Goal: Information Seeking & Learning: Learn about a topic

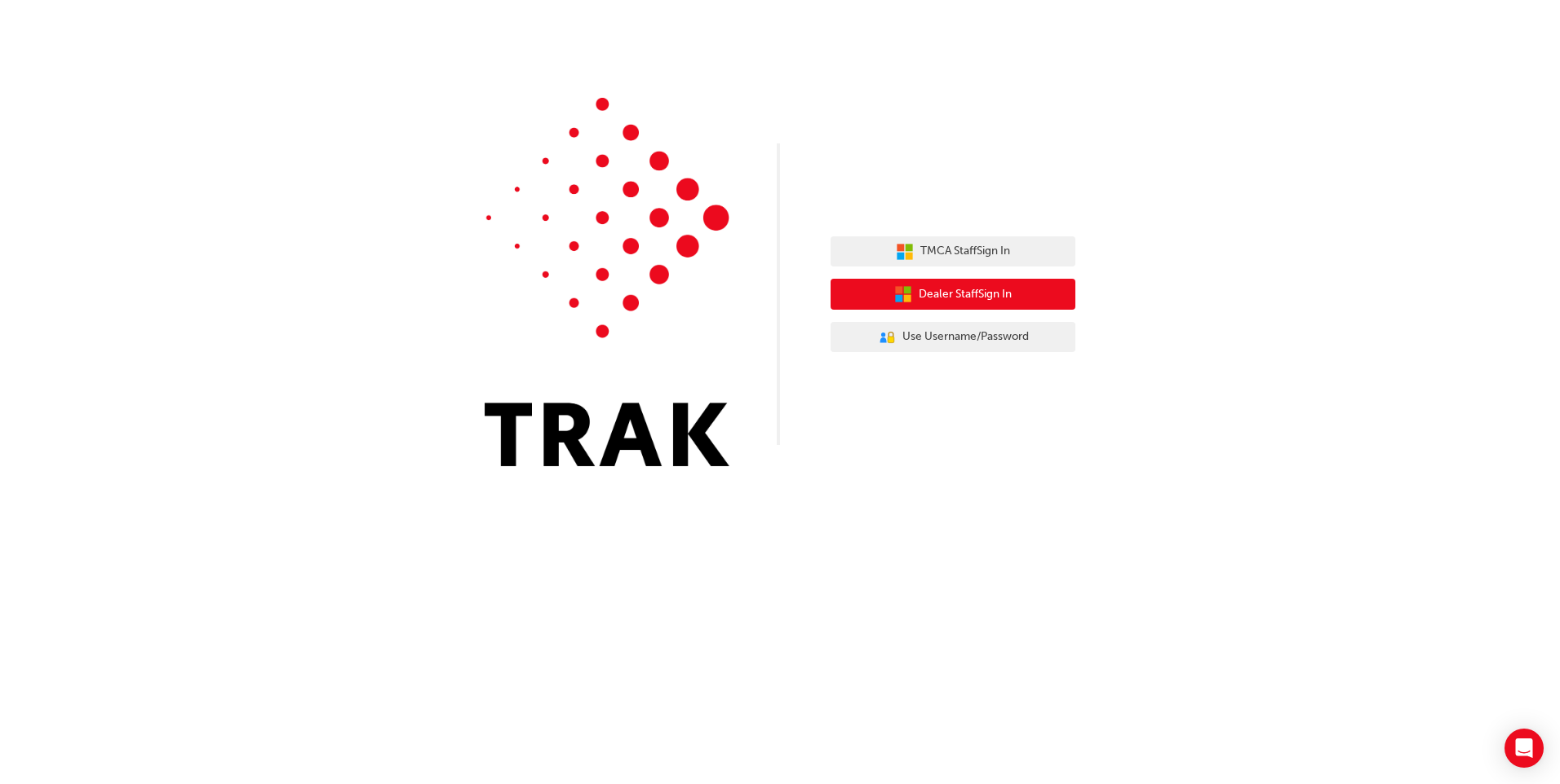
click at [963, 293] on span "Dealer Staff Sign In" at bounding box center [965, 295] width 93 height 19
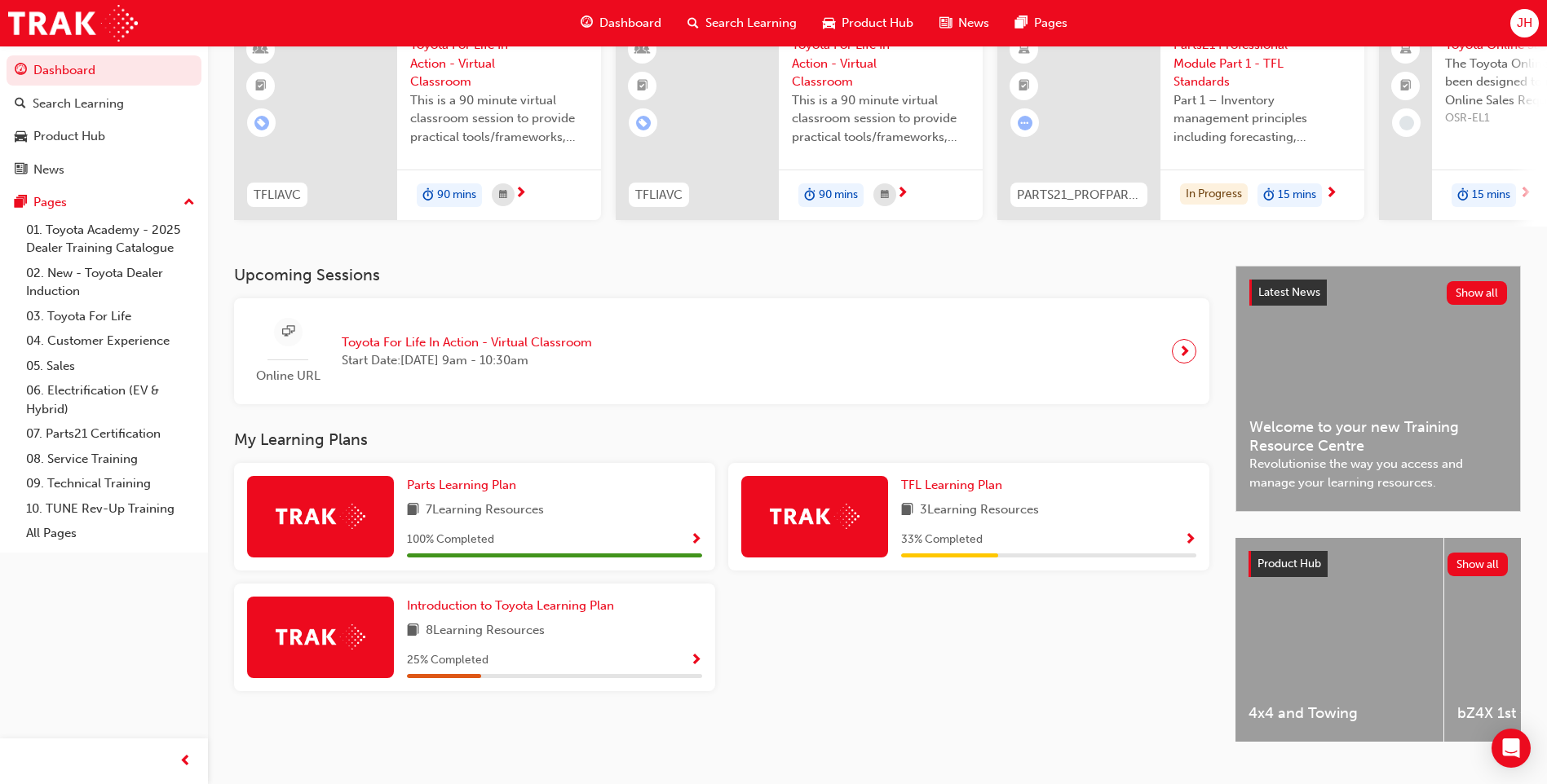
scroll to position [163, 0]
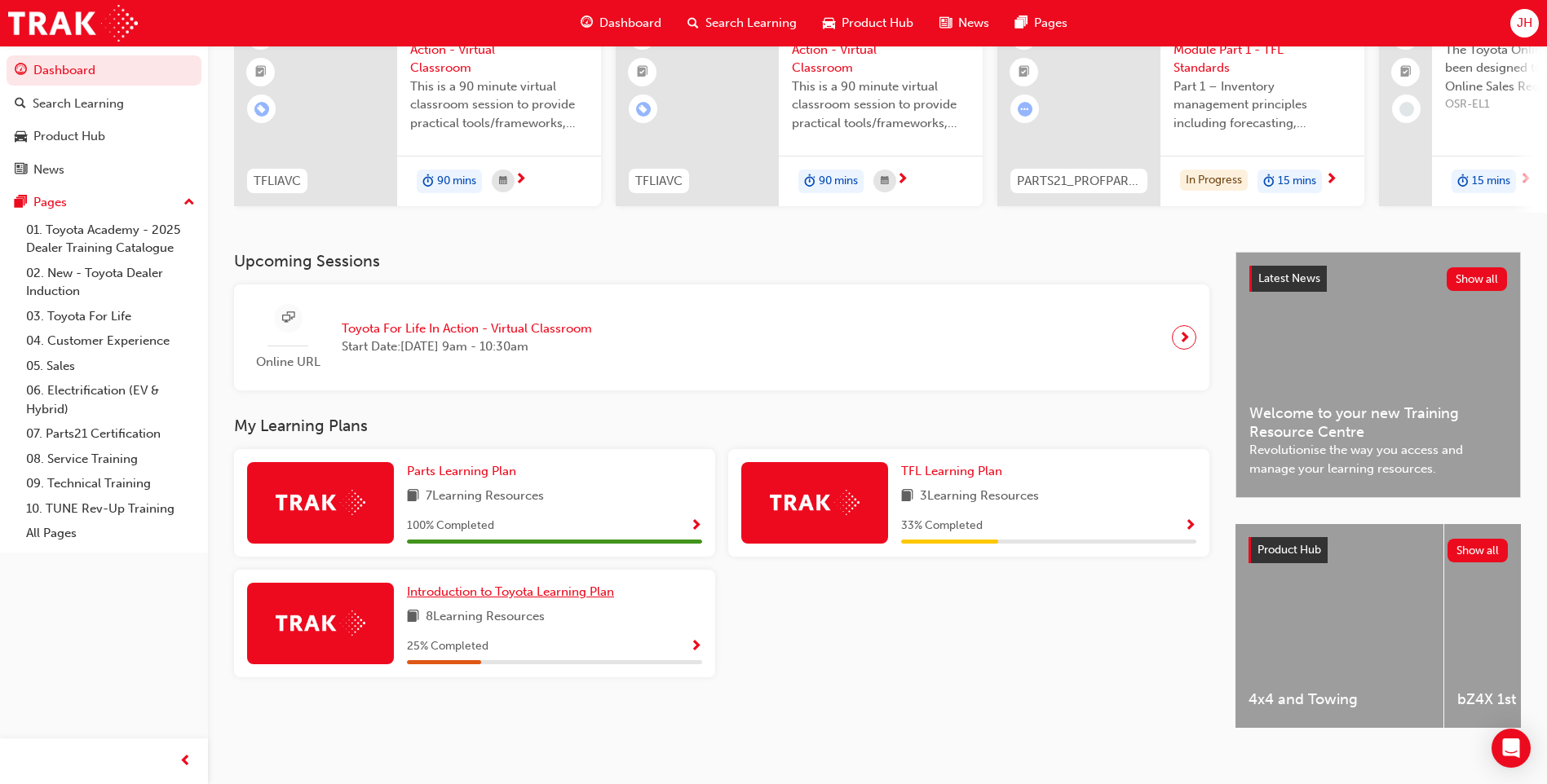
click at [519, 594] on span "Introduction to Toyota Learning Plan" at bounding box center [511, 591] width 207 height 15
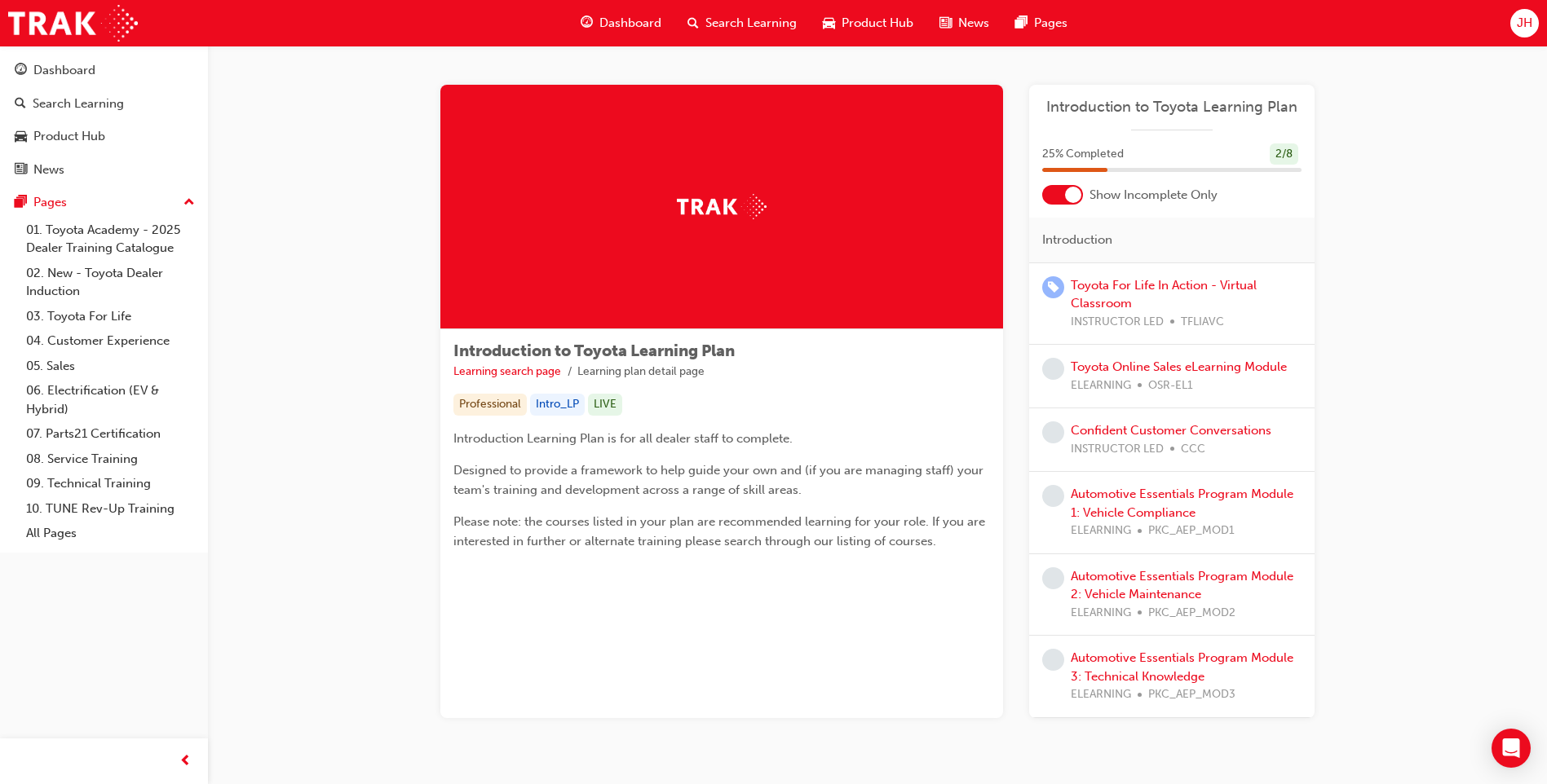
click at [623, 22] on span "Dashboard" at bounding box center [630, 23] width 62 height 19
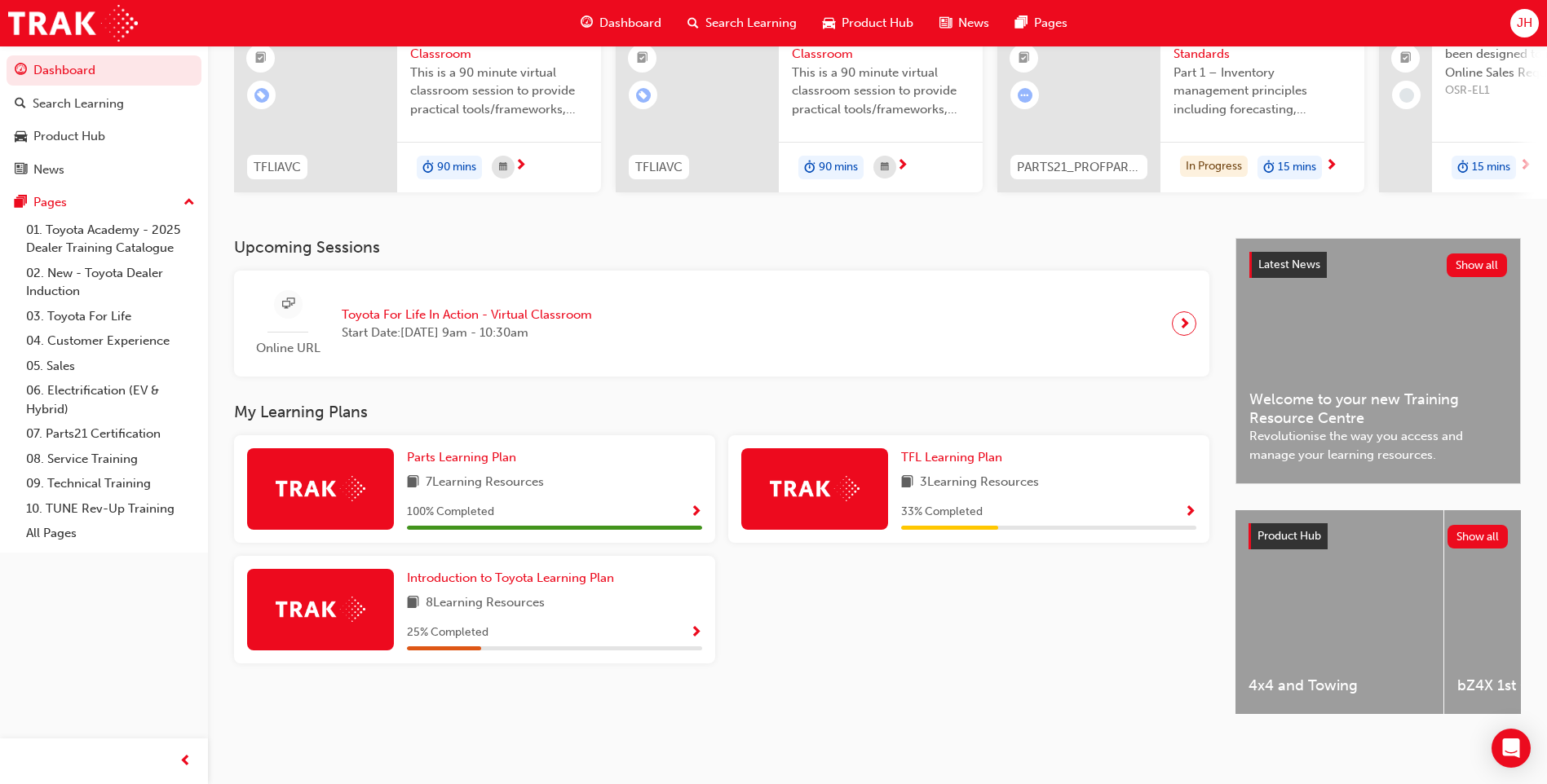
scroll to position [190, 0]
click at [923, 451] on span "TFL Learning Plan" at bounding box center [951, 458] width 101 height 15
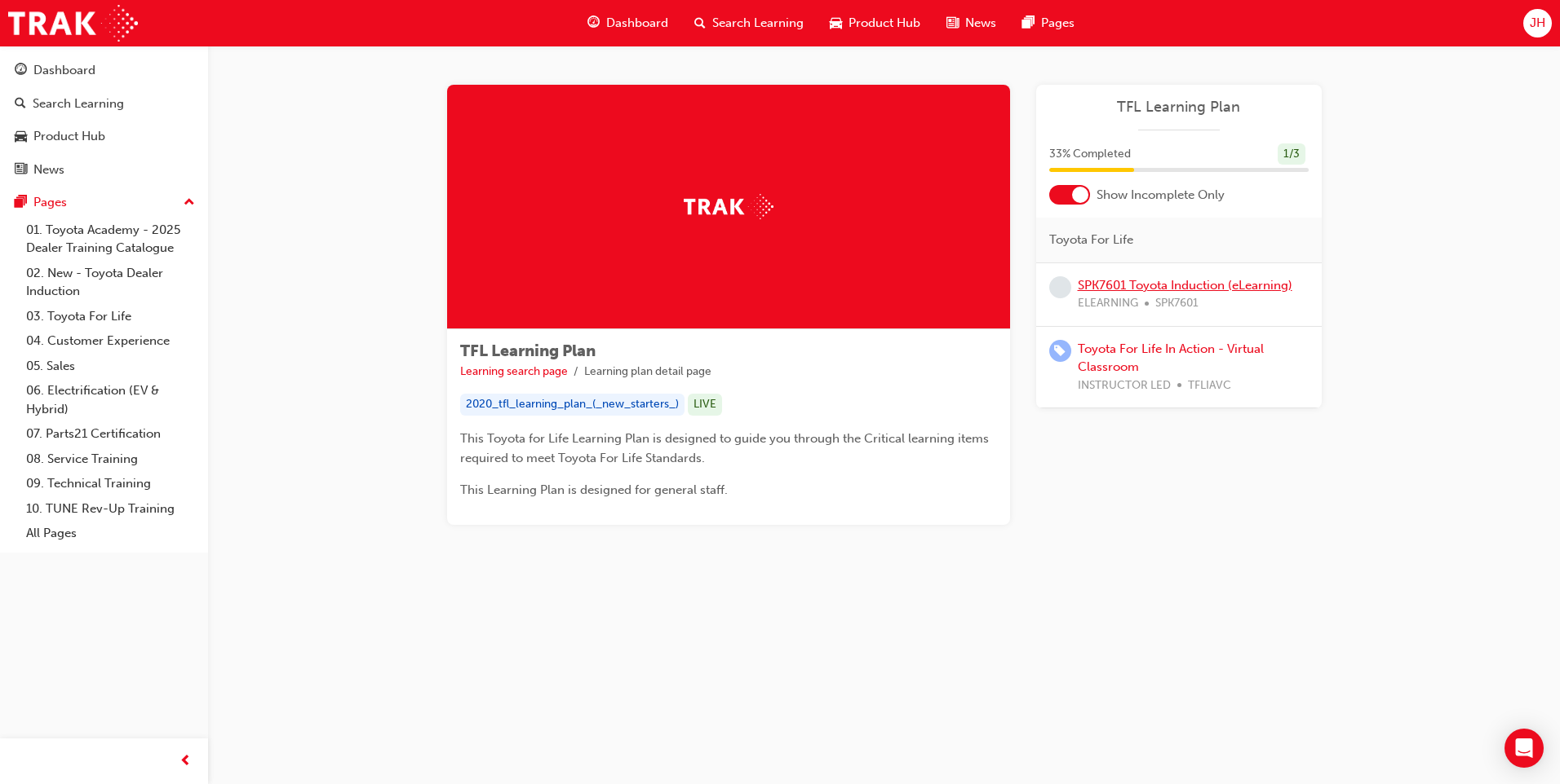
click at [1133, 284] on link "SPK7601 Toyota Induction (eLearning)" at bounding box center [1184, 286] width 215 height 15
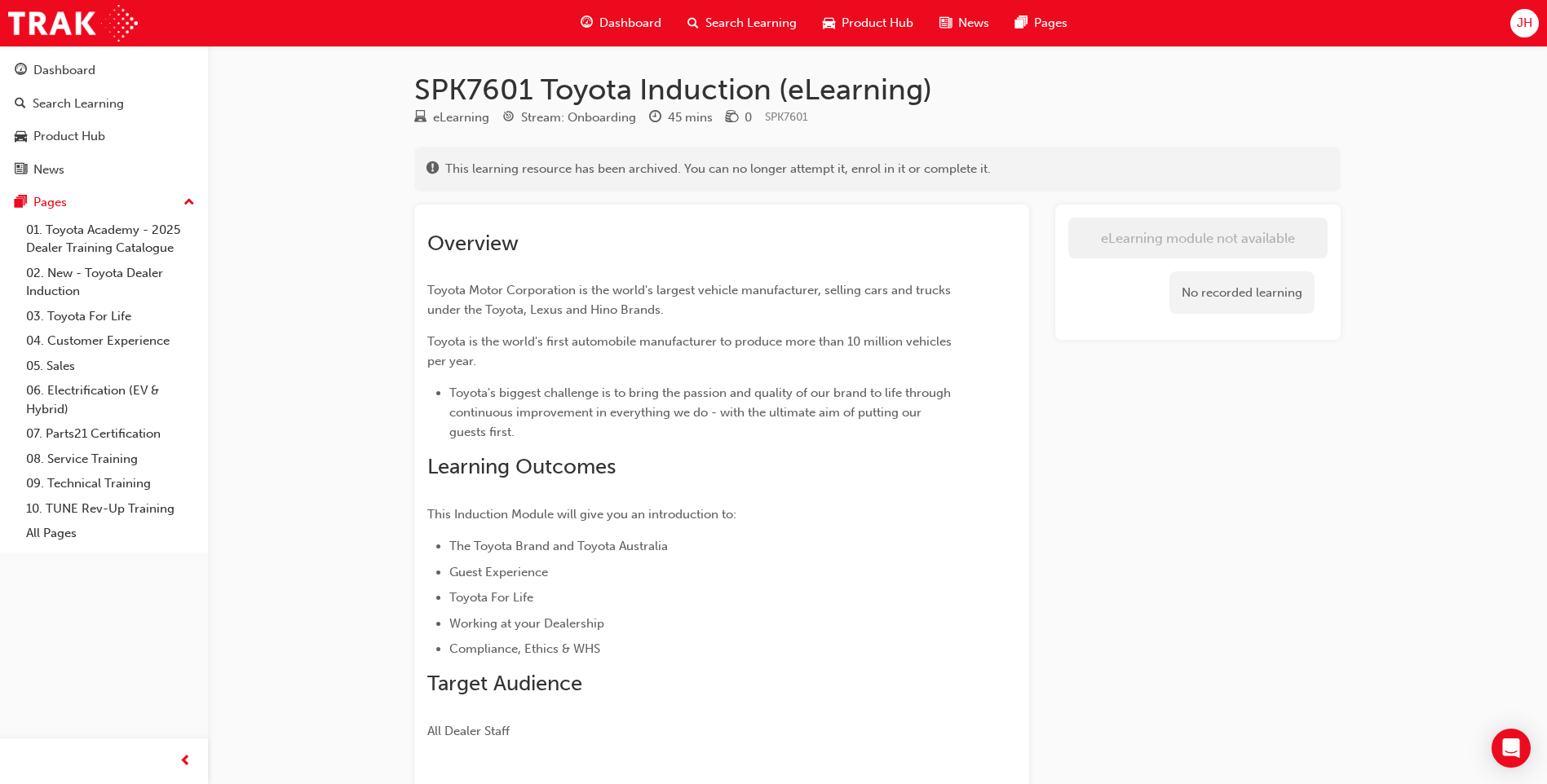
click at [608, 15] on span "Dashboard" at bounding box center [630, 23] width 62 height 19
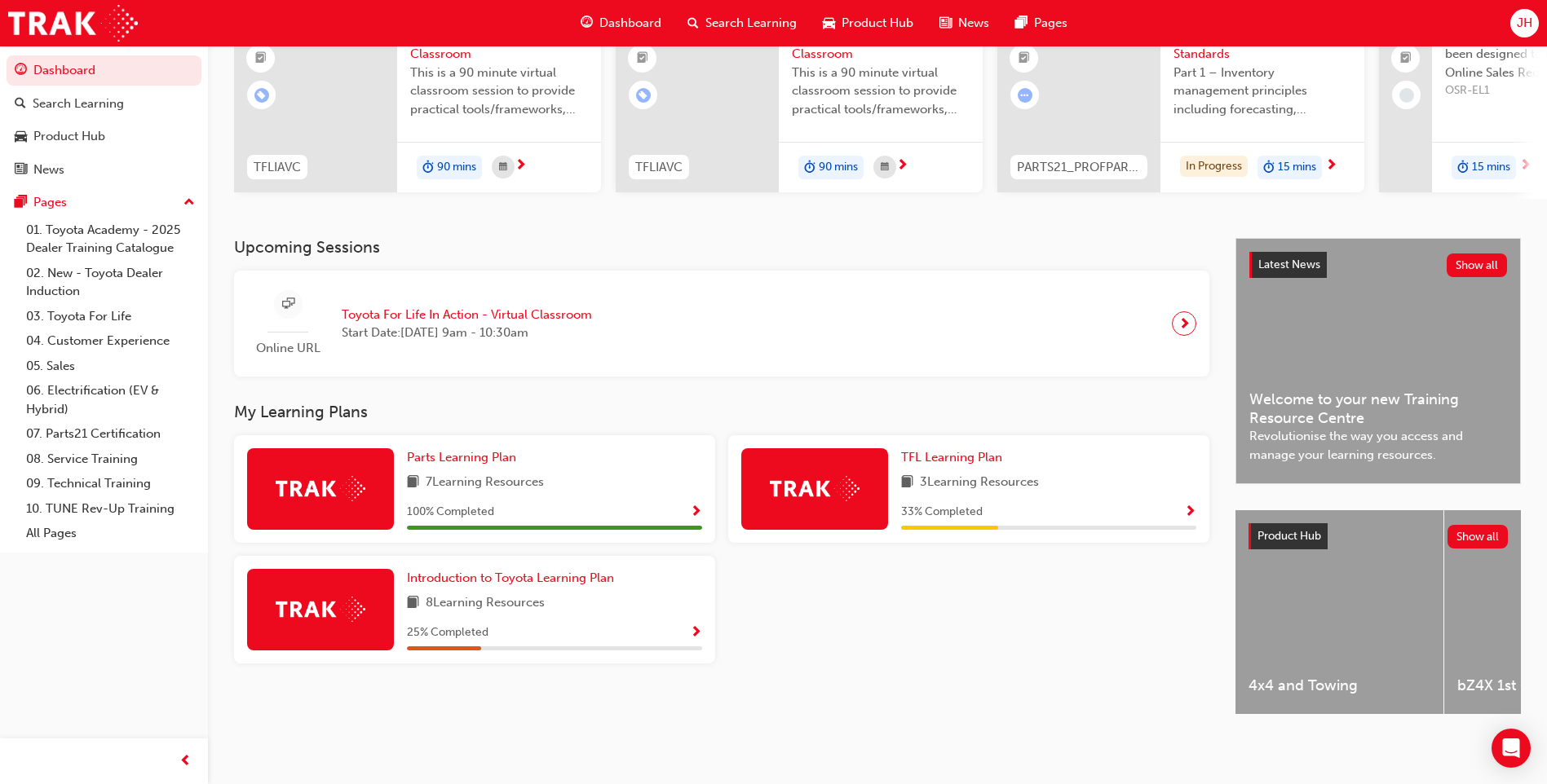
scroll to position [190, 0]
click at [701, 626] on span "Show Progress" at bounding box center [695, 633] width 12 height 15
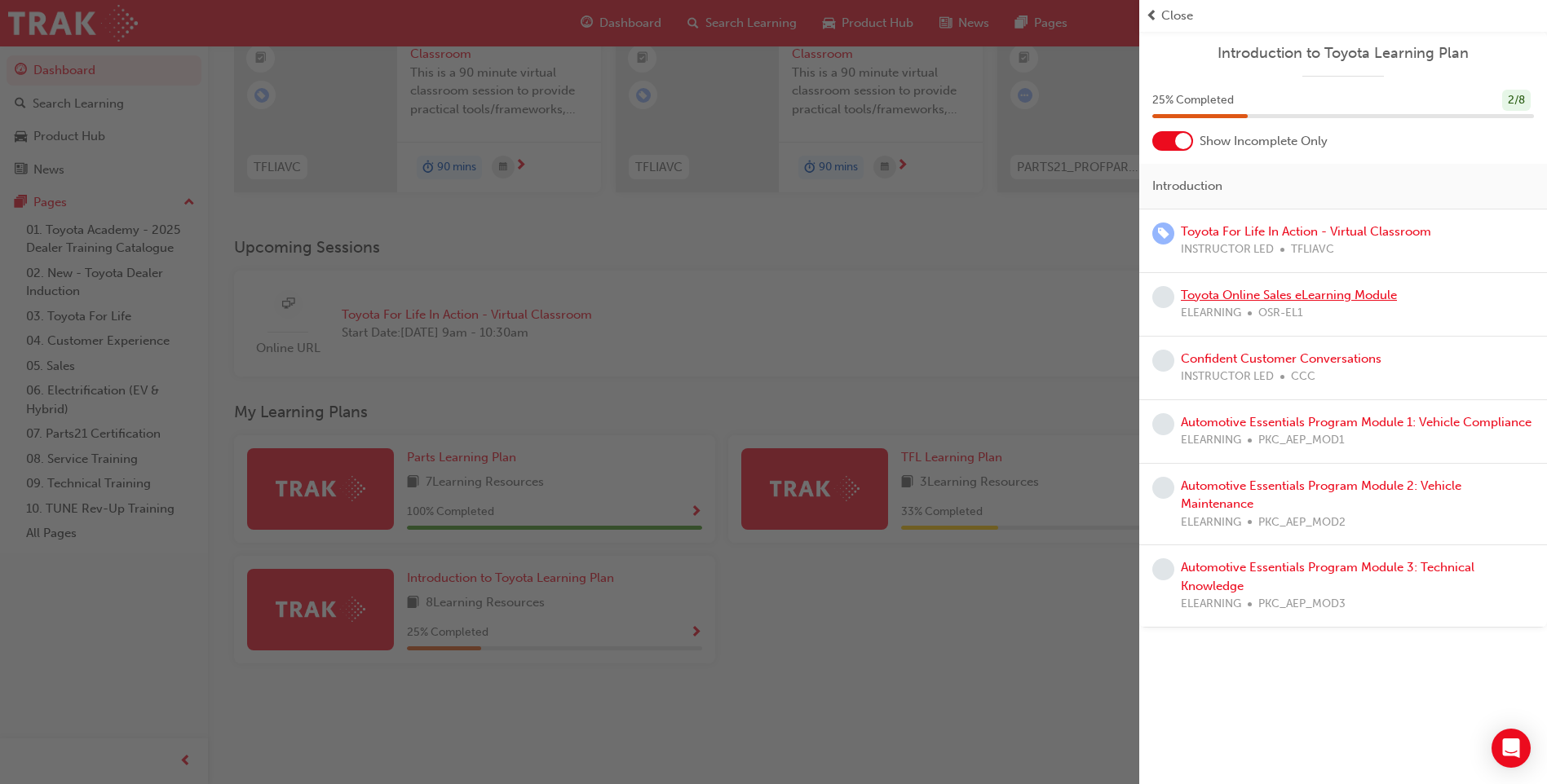
click at [1303, 294] on link "Toyota Online Sales eLearning Module" at bounding box center [1288, 295] width 216 height 15
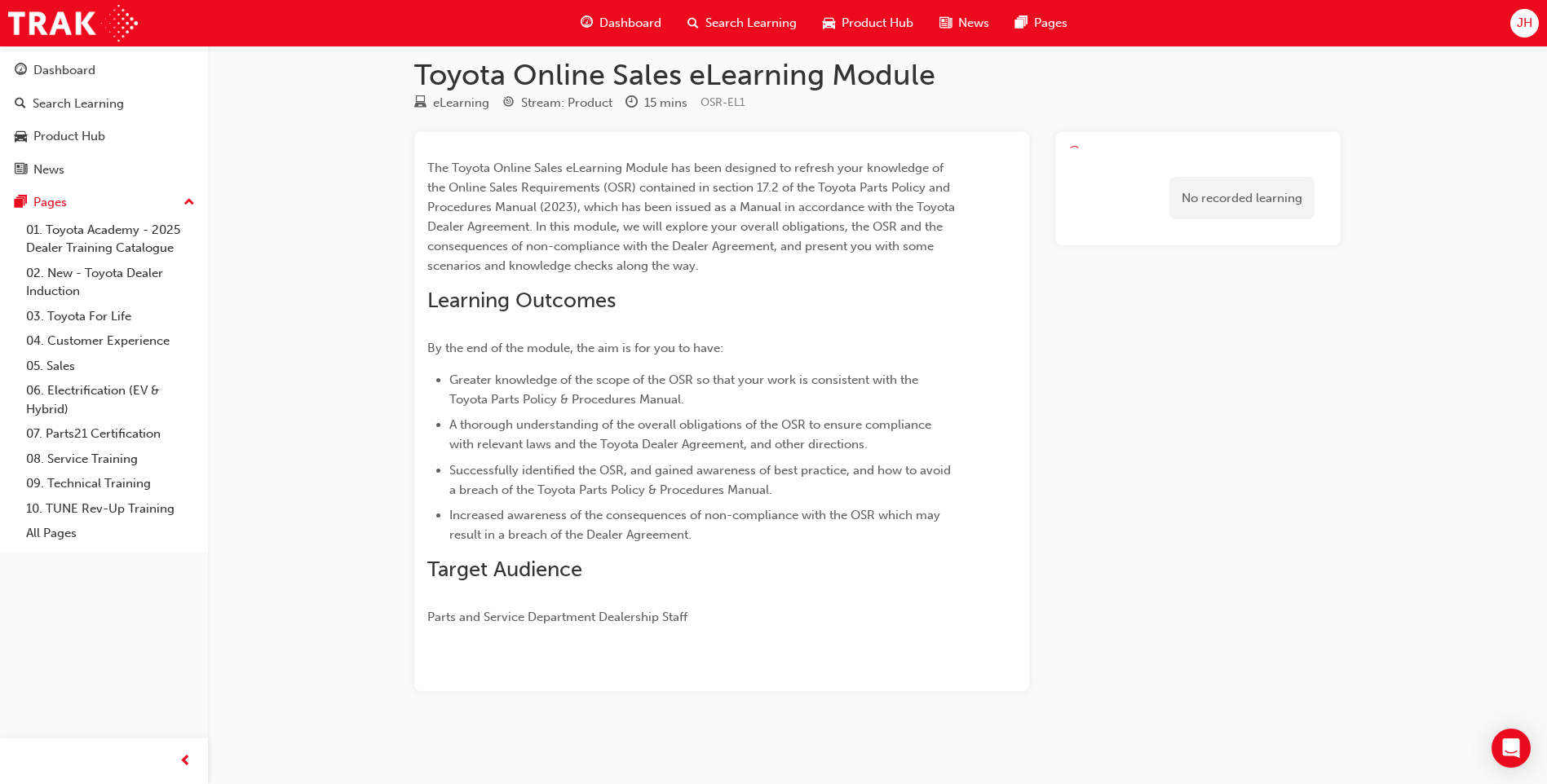
scroll to position [15, 0]
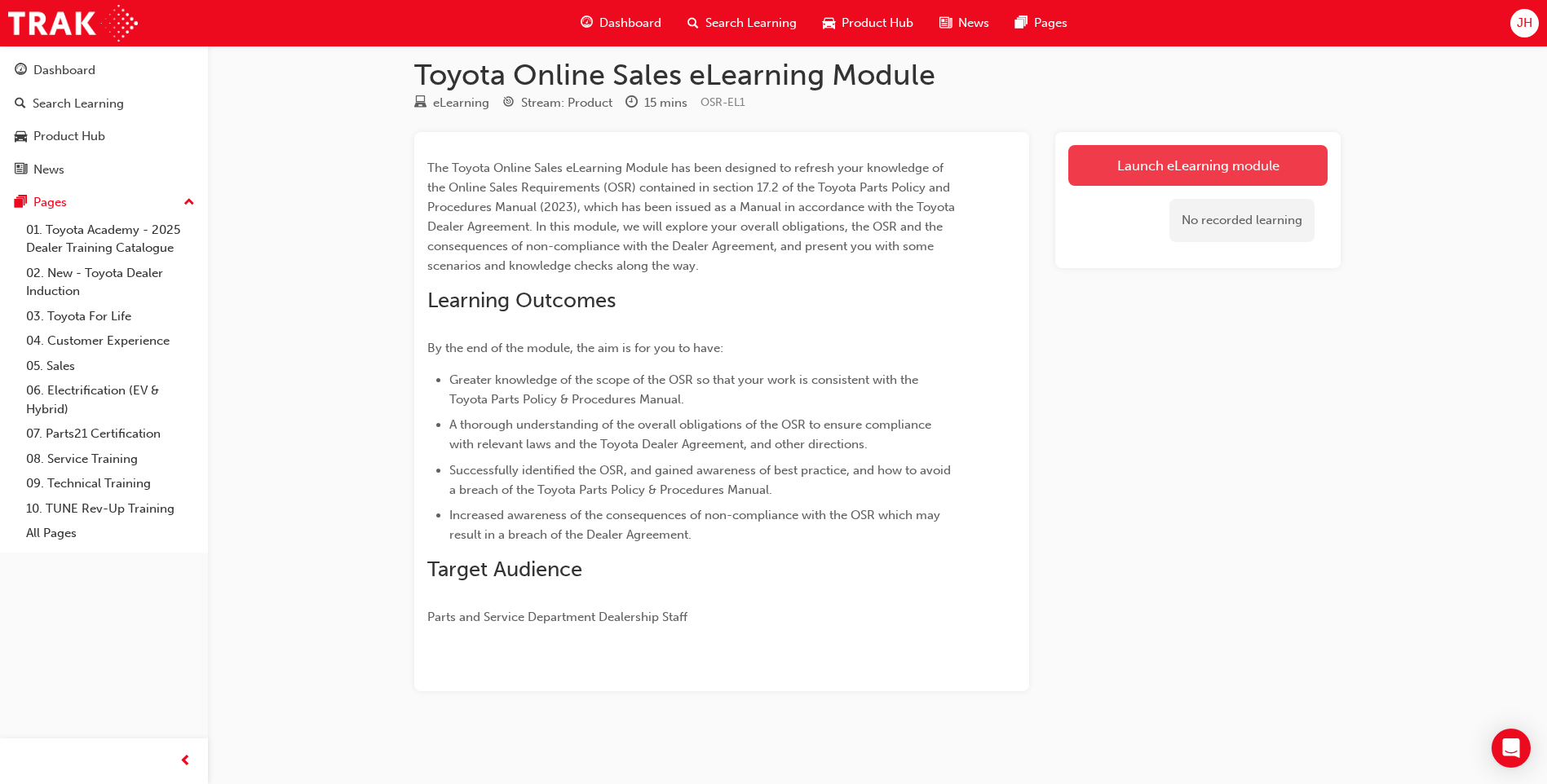
click at [1204, 168] on link "Launch eLearning module" at bounding box center [1198, 166] width 259 height 41
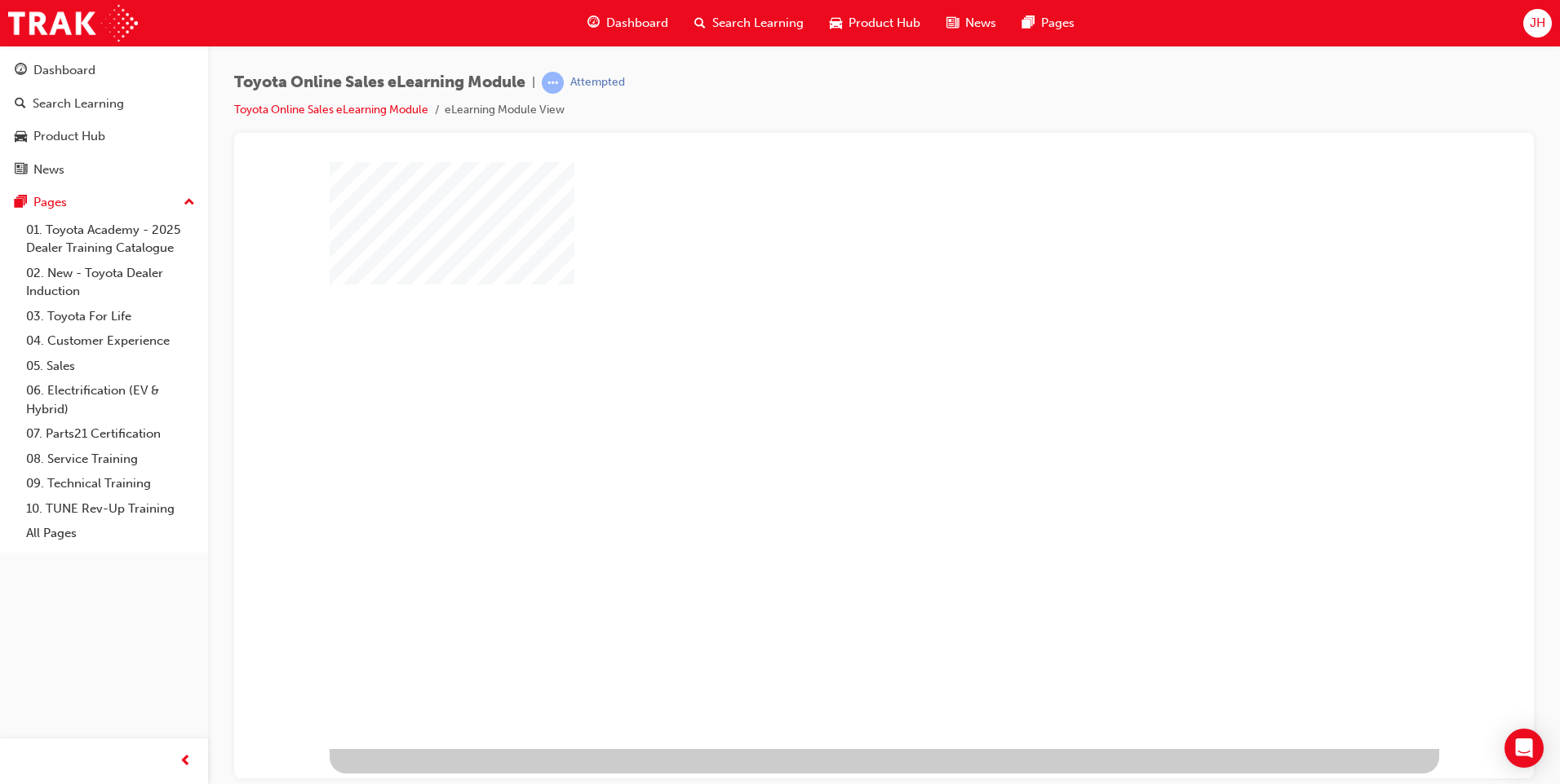
click at [837, 408] on div "play" at bounding box center [837, 408] width 0 height 0
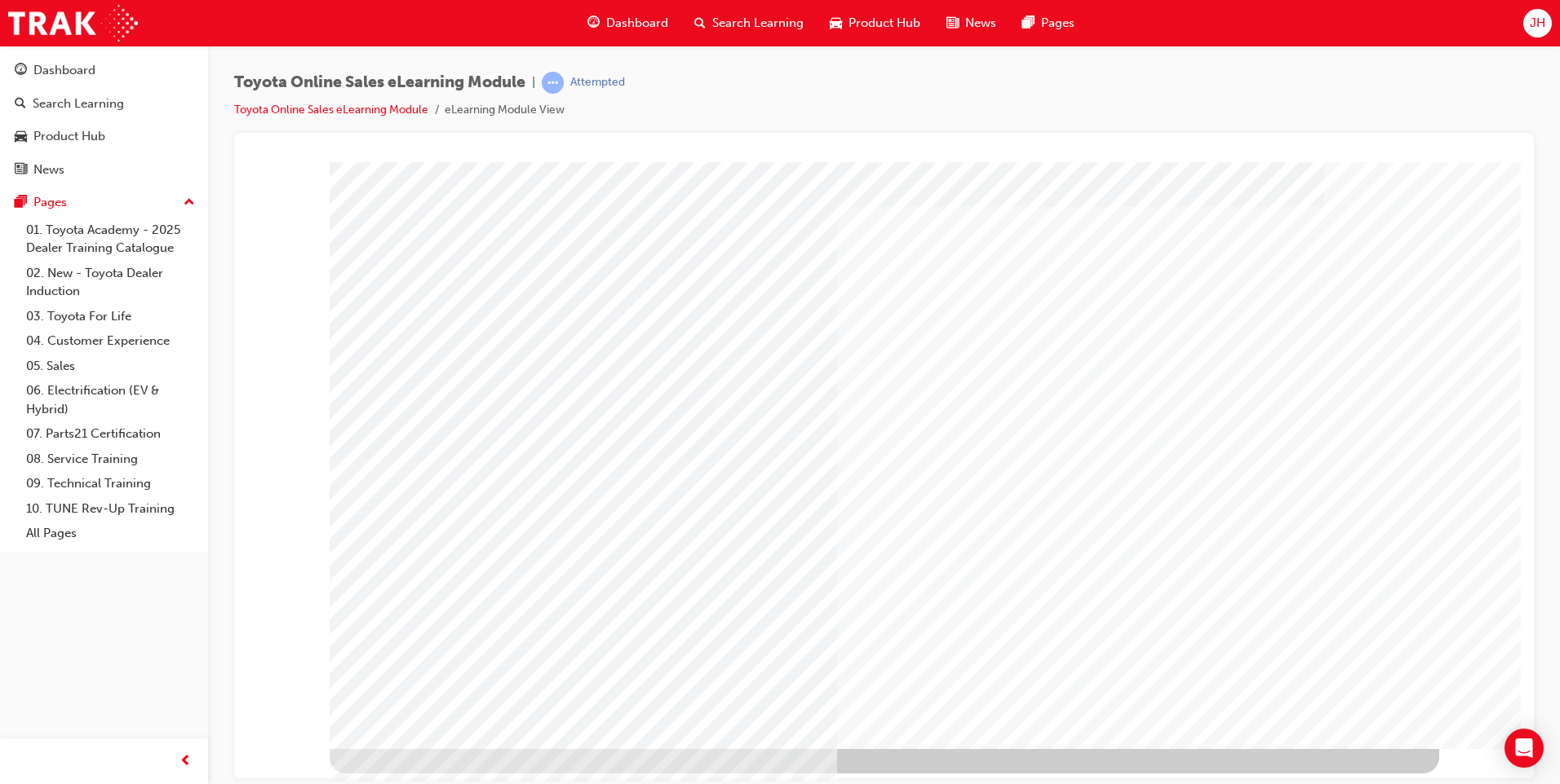
drag, startPoint x: 1309, startPoint y: 653, endPoint x: 1322, endPoint y: 646, distance: 14.8
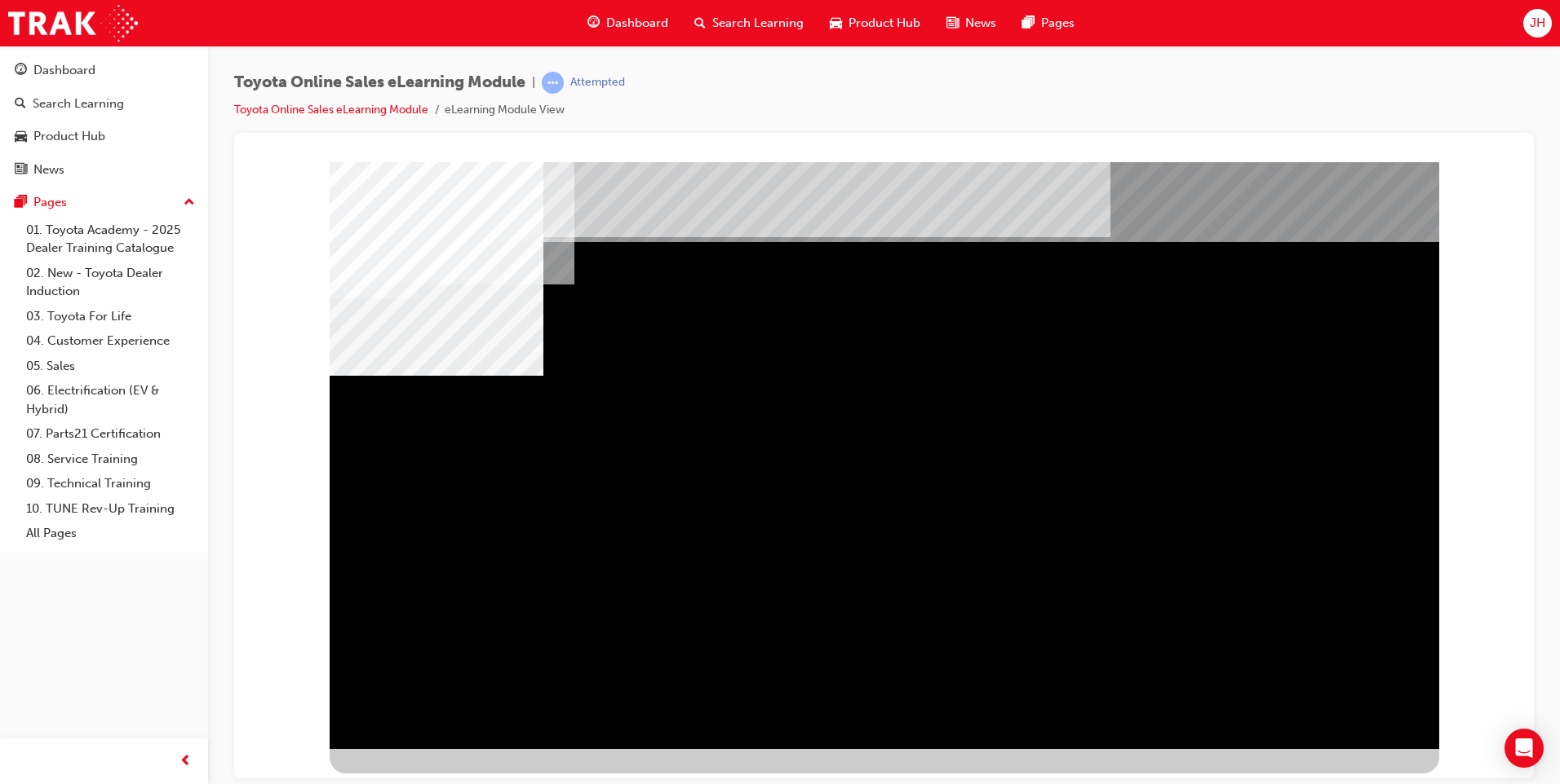
drag, startPoint x: 1001, startPoint y: 476, endPoint x: 1162, endPoint y: 489, distance: 161.5
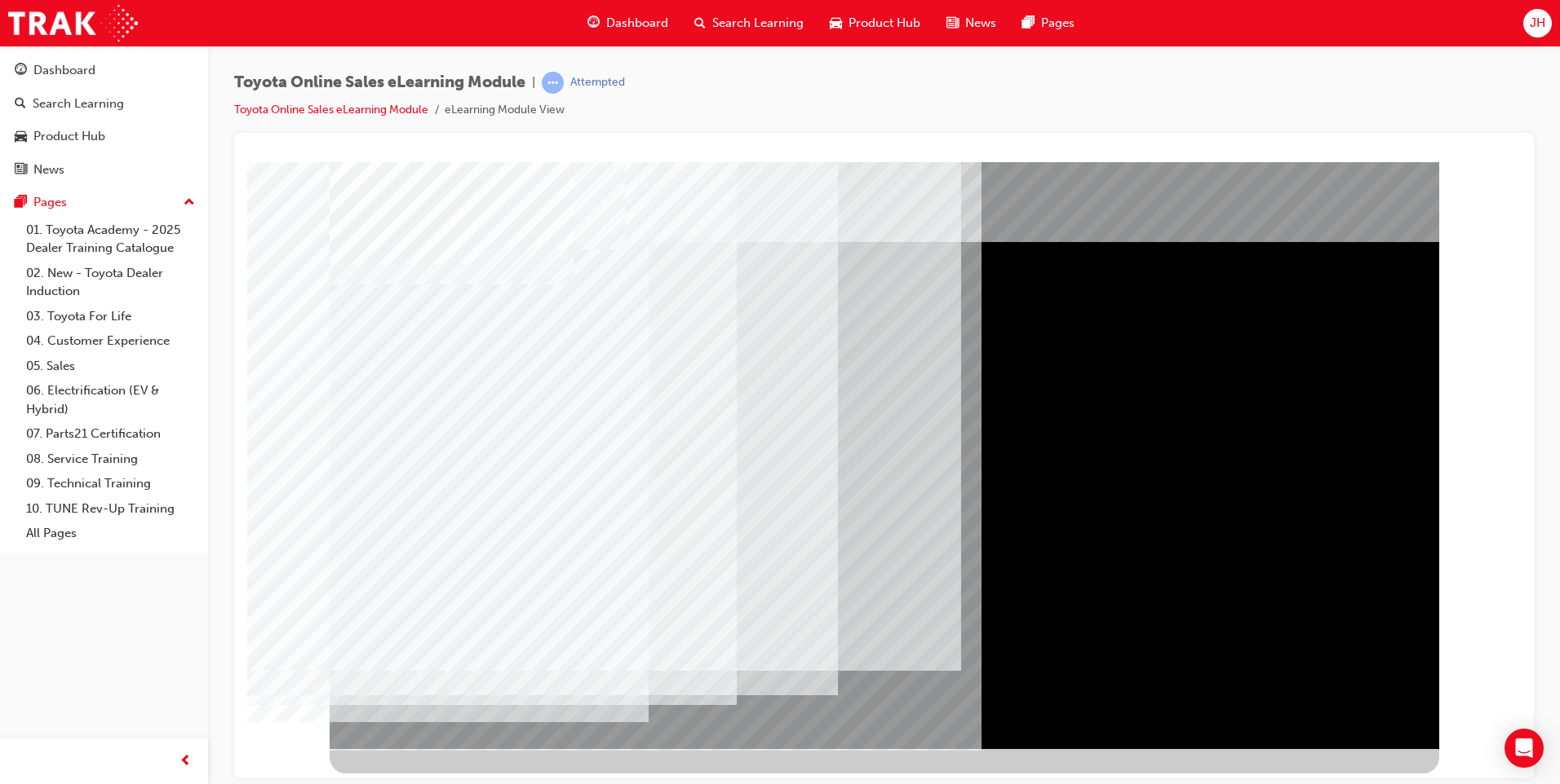
drag, startPoint x: 398, startPoint y: 584, endPoint x: 382, endPoint y: 594, distance: 18.9
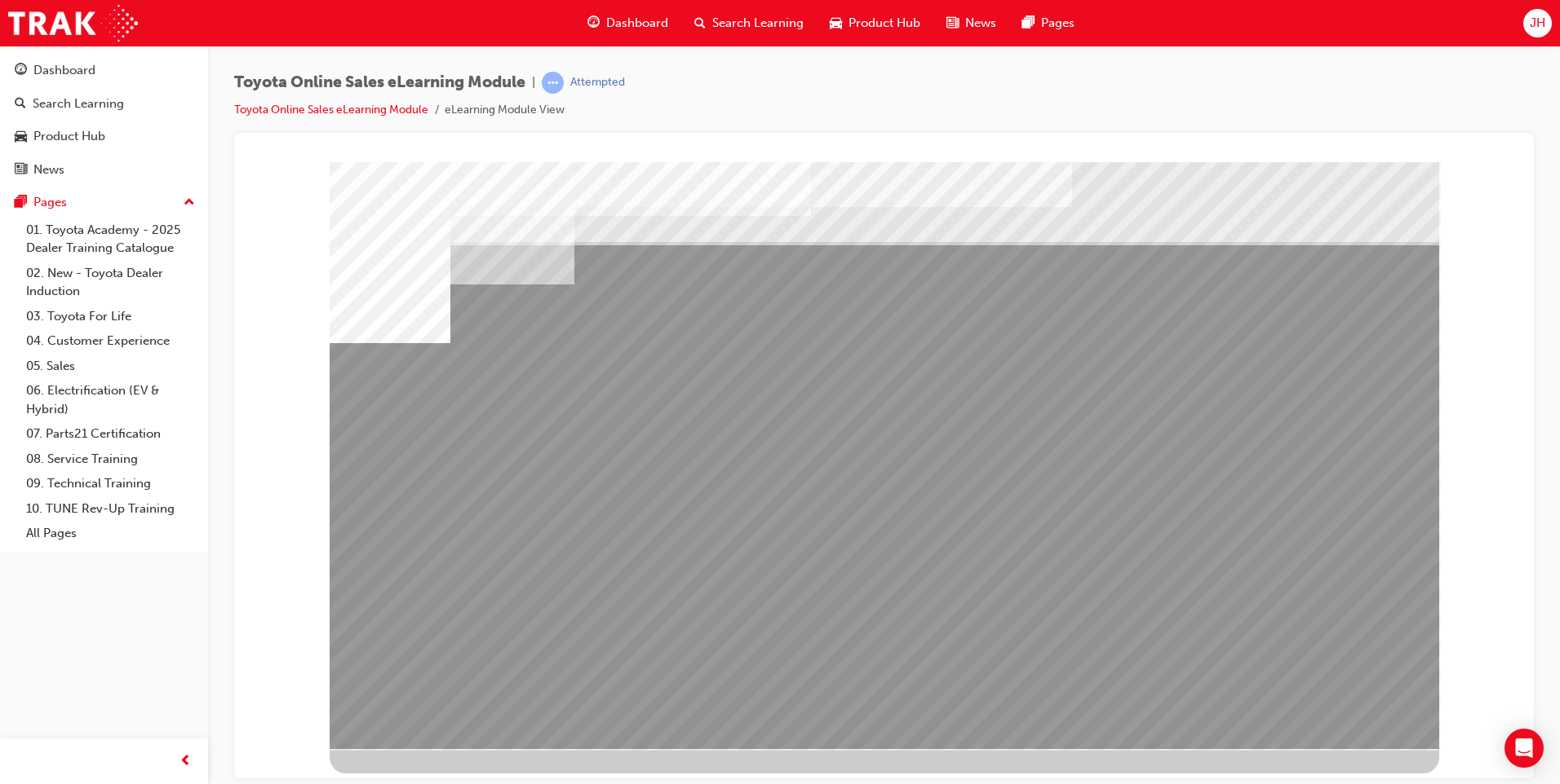
drag, startPoint x: 558, startPoint y: 579, endPoint x: 576, endPoint y: 582, distance: 18.2
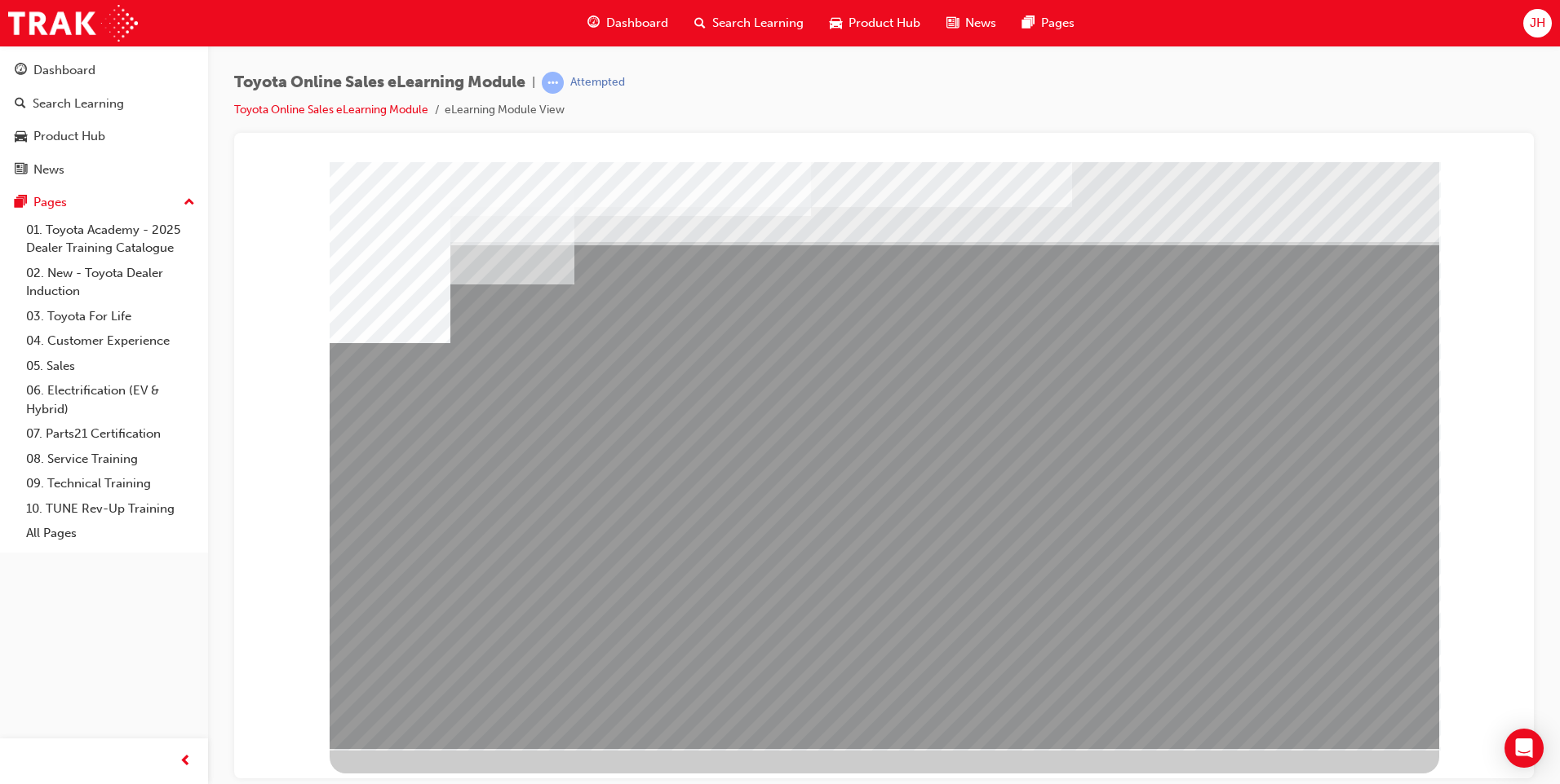
drag, startPoint x: 918, startPoint y: 571, endPoint x: 926, endPoint y: 570, distance: 8.1
drag, startPoint x: 1047, startPoint y: 571, endPoint x: 1112, endPoint y: 577, distance: 65.3
drag, startPoint x: 1172, startPoint y: 582, endPoint x: 1247, endPoint y: 587, distance: 75.2
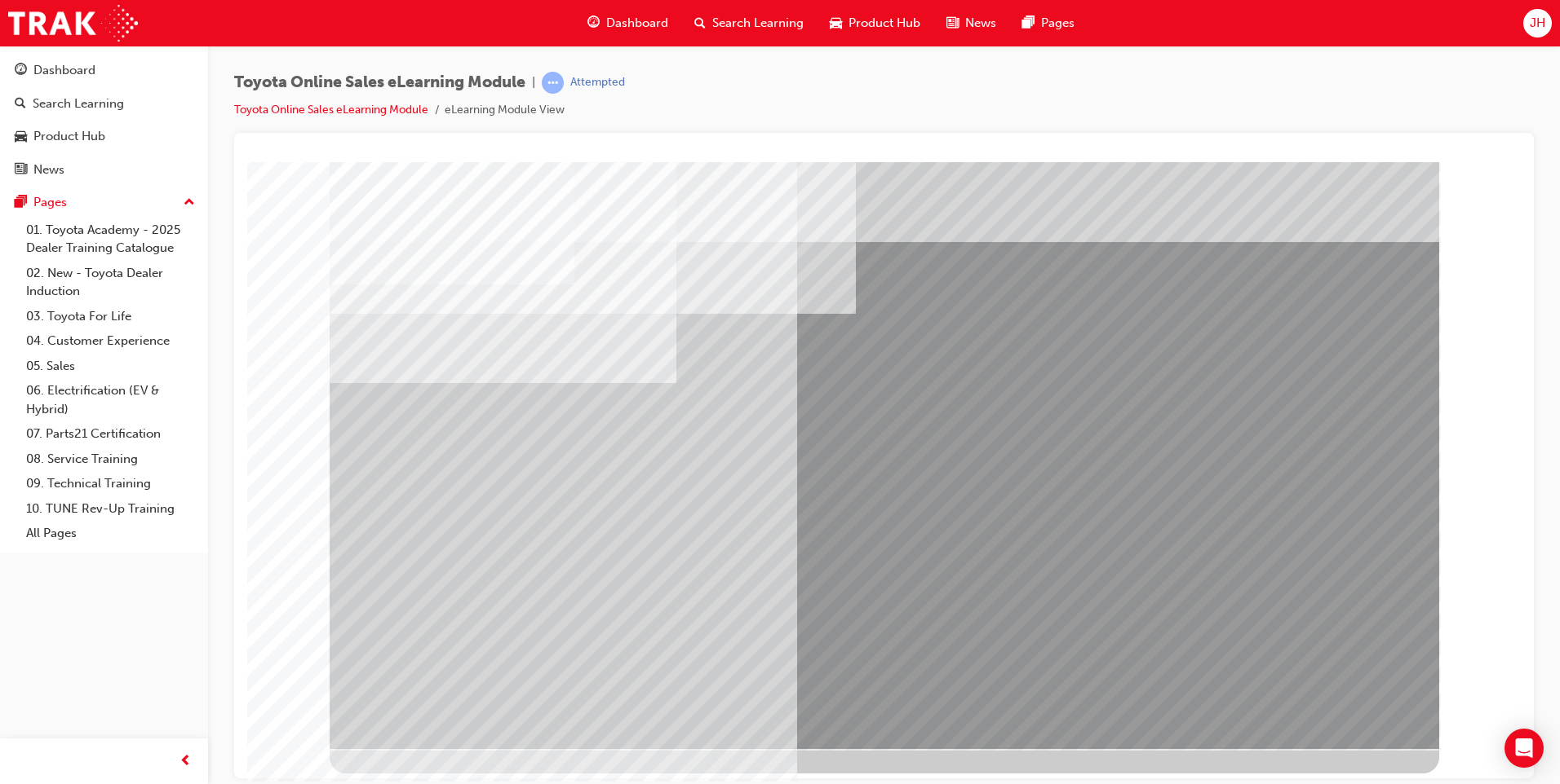
drag, startPoint x: 451, startPoint y: 532, endPoint x: 689, endPoint y: 491, distance: 241.5
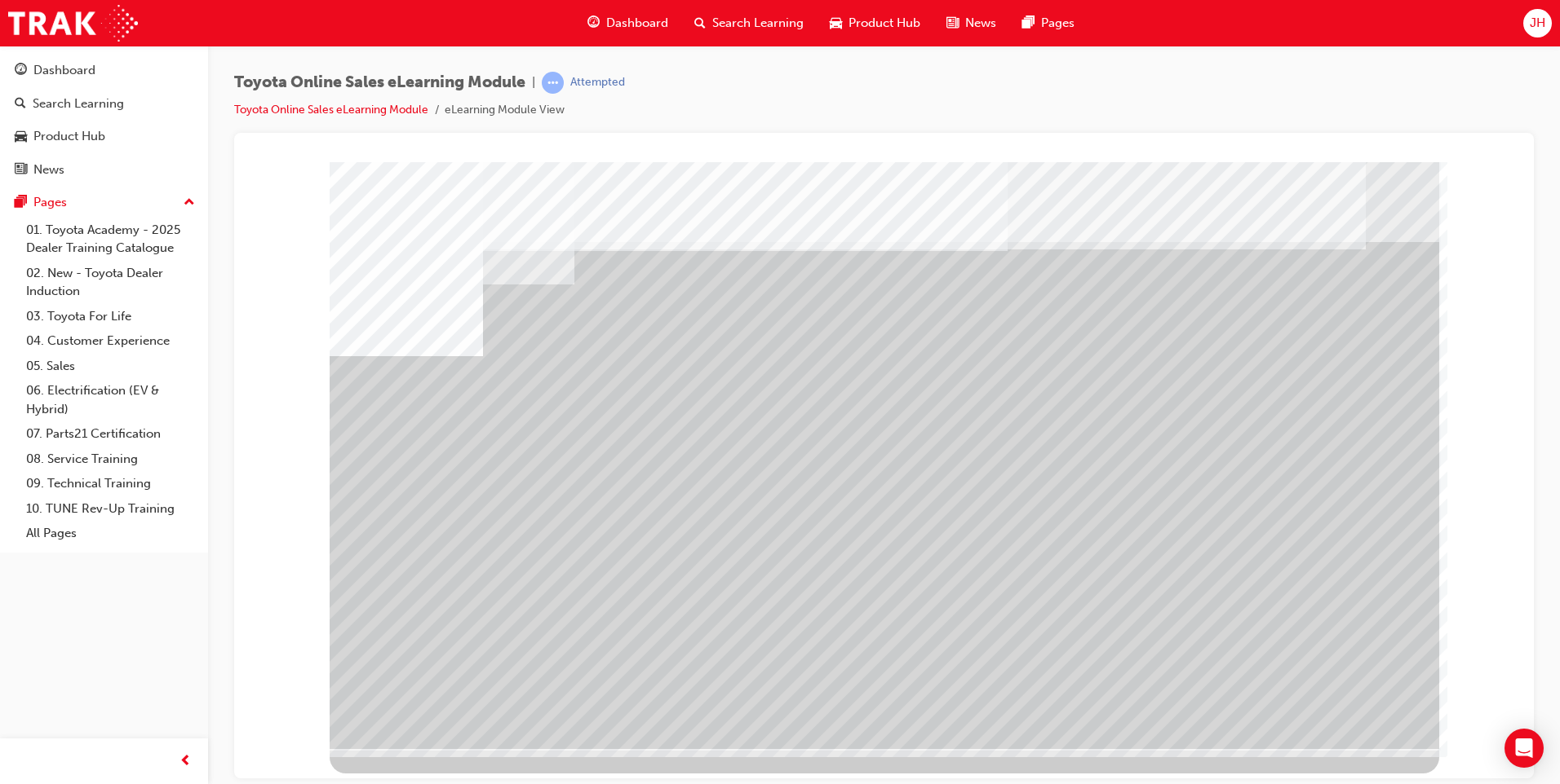
drag, startPoint x: 631, startPoint y: 586, endPoint x: 772, endPoint y: 589, distance: 141.0
drag, startPoint x: 945, startPoint y: 587, endPoint x: 958, endPoint y: 591, distance: 13.6
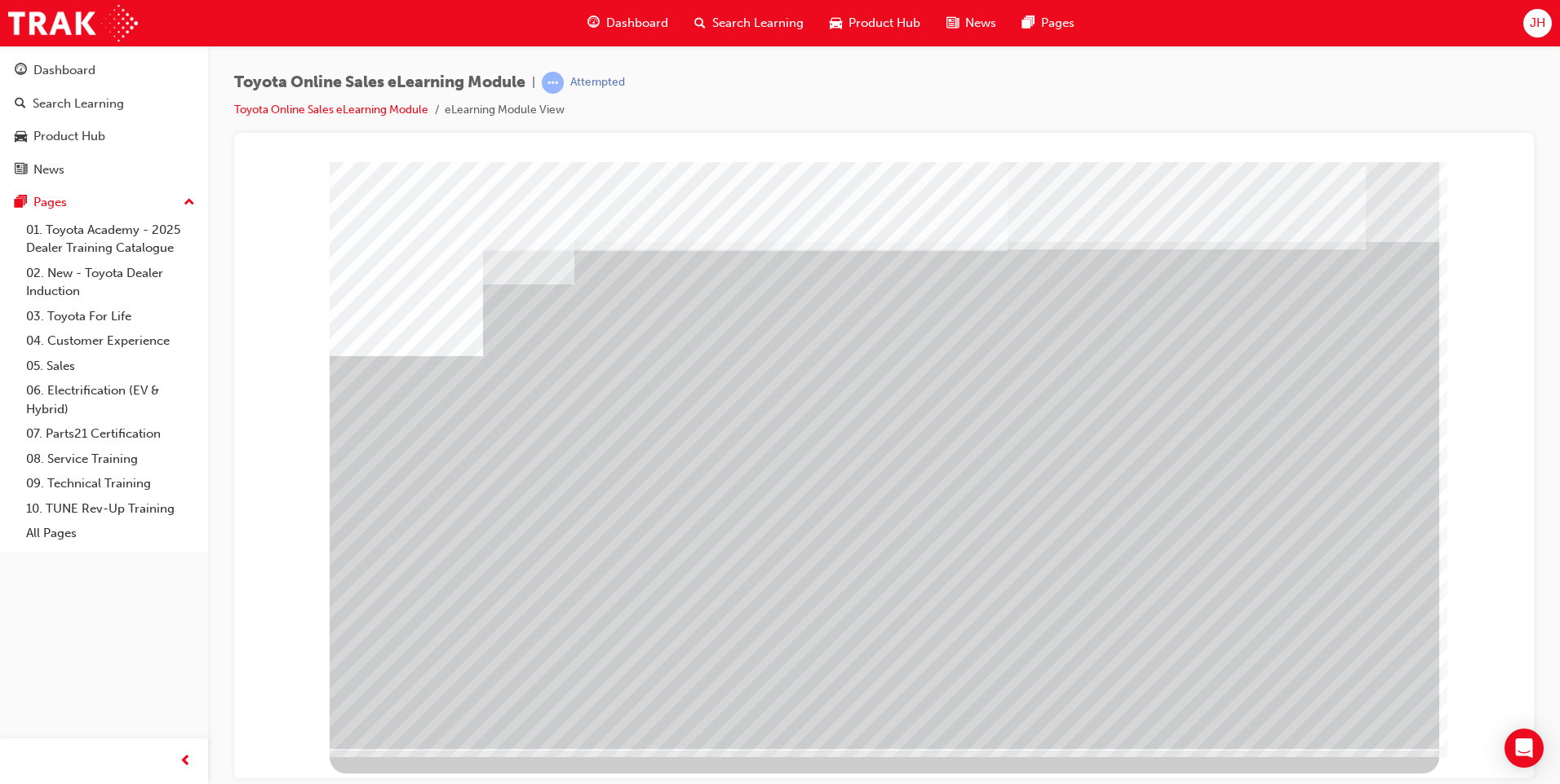
drag, startPoint x: 1100, startPoint y: 569, endPoint x: 1131, endPoint y: 579, distance: 32.6
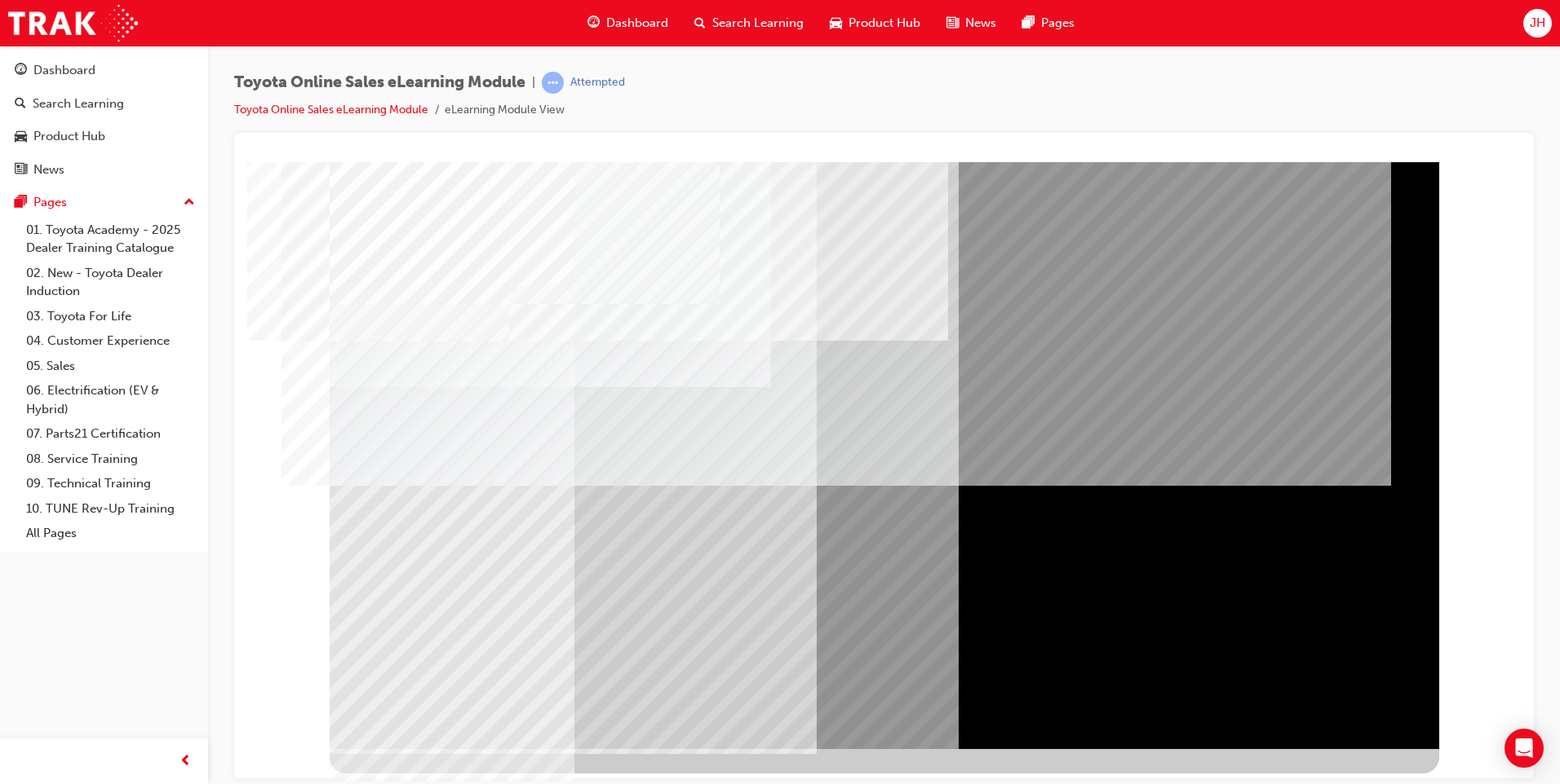
click at [625, 16] on span "Dashboard" at bounding box center [637, 23] width 62 height 19
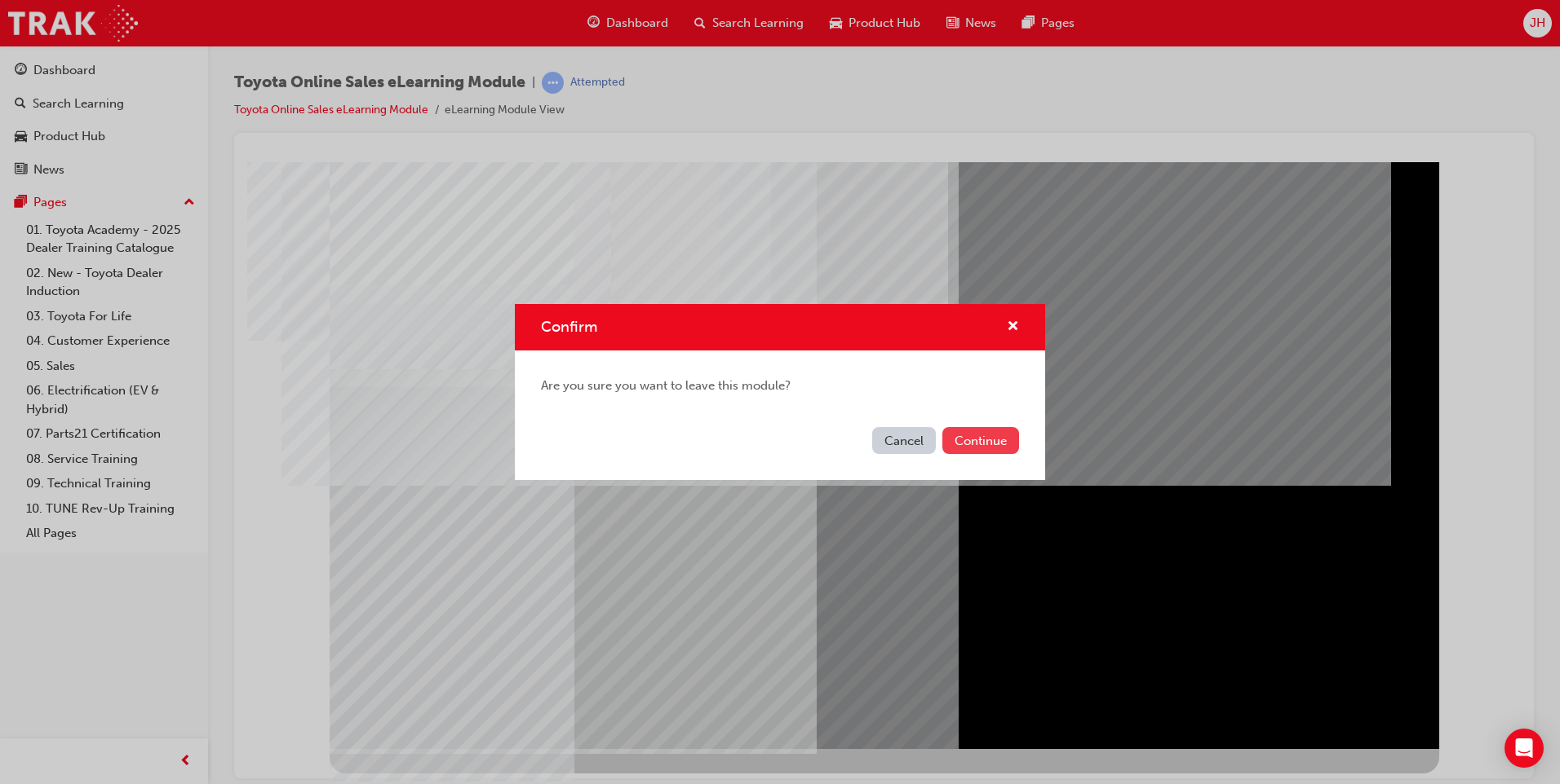
click at [972, 432] on button "Continue" at bounding box center [980, 441] width 77 height 27
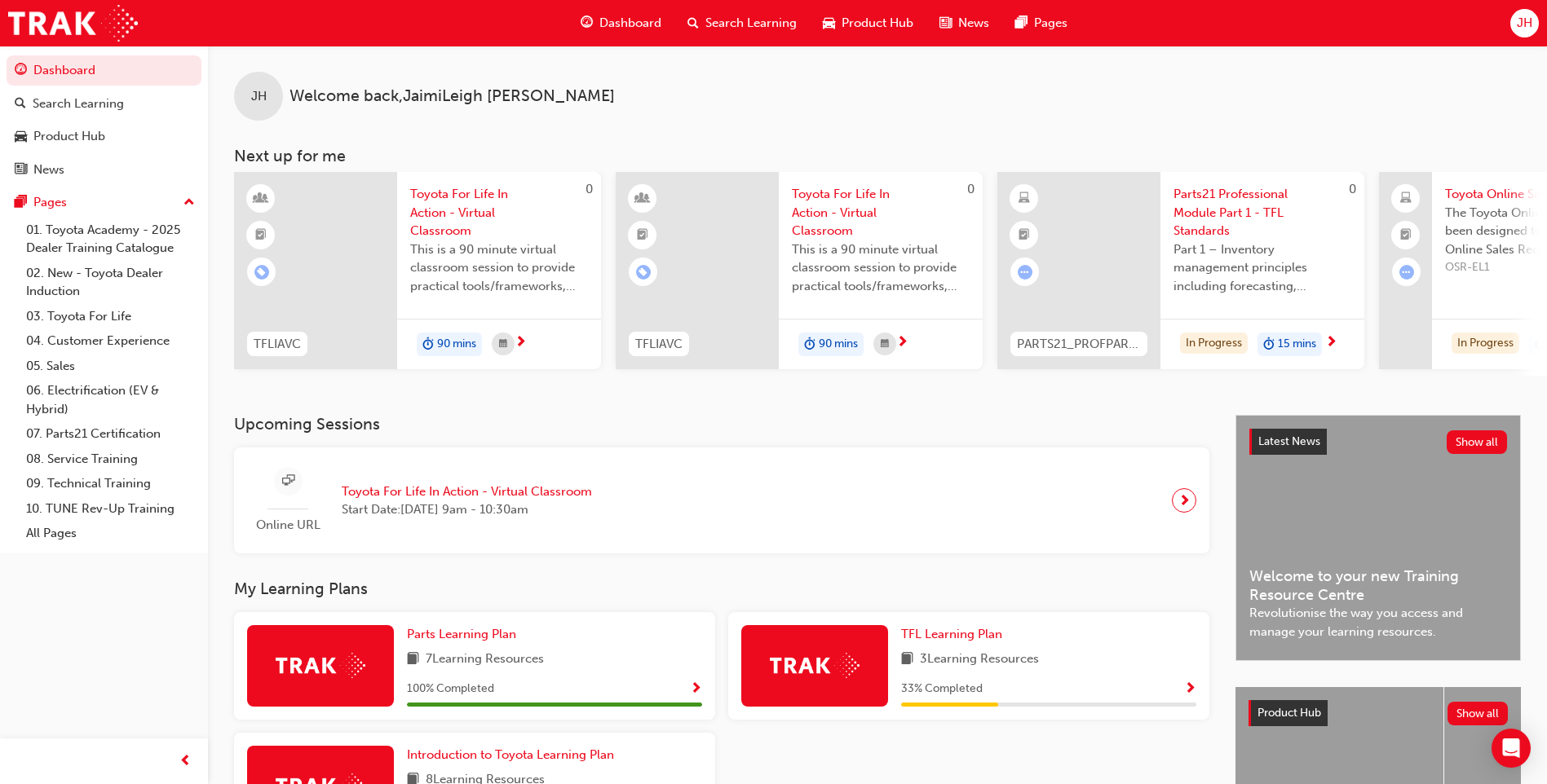
click at [639, 18] on span "Dashboard" at bounding box center [630, 23] width 62 height 19
click at [640, 18] on span "Dashboard" at bounding box center [630, 23] width 62 height 19
